Goal: Complete application form

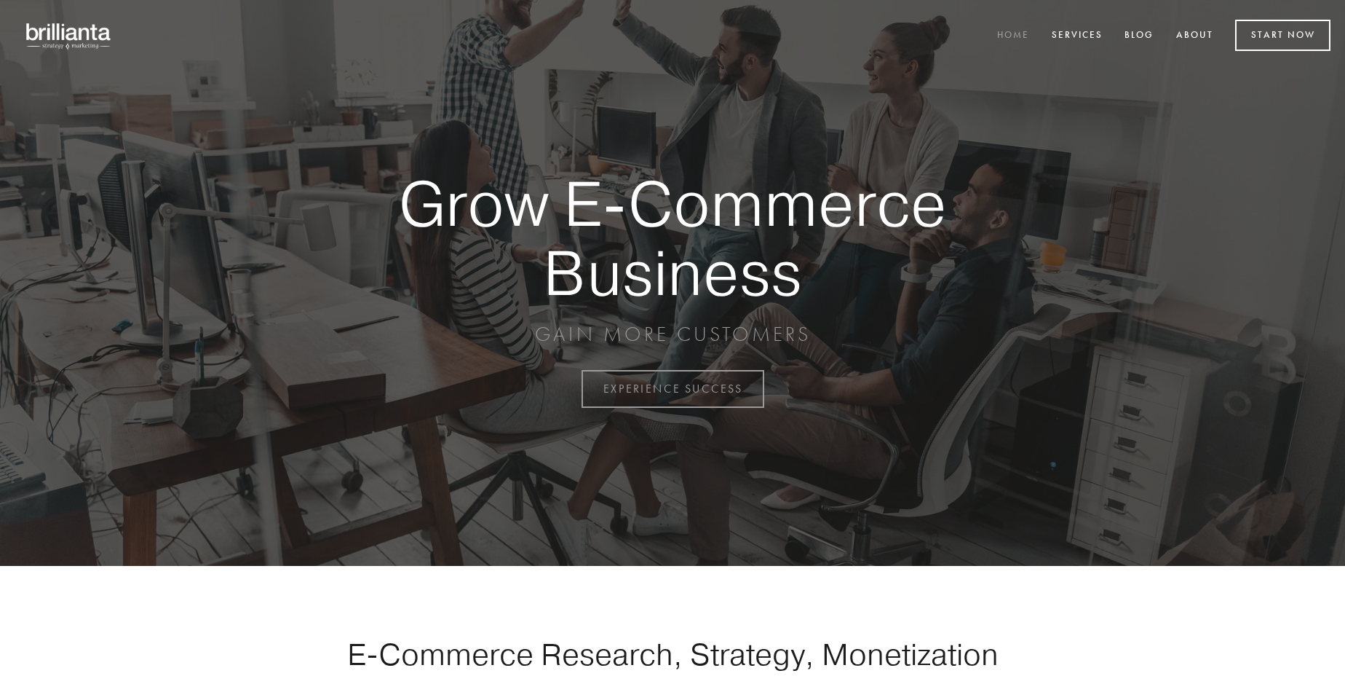
scroll to position [3816, 0]
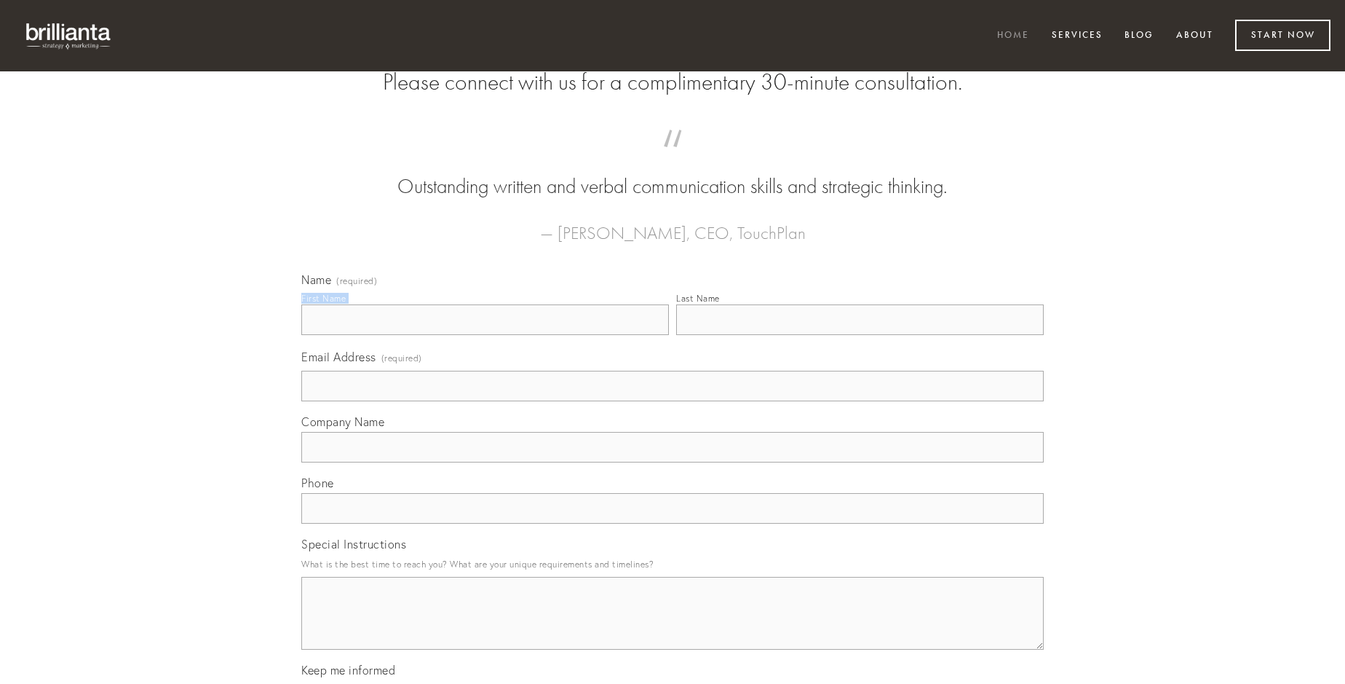
type input "[PERSON_NAME]"
click at [860, 335] on input "Last Name" at bounding box center [860, 319] width 368 height 31
type input "[PERSON_NAME]"
click at [673, 401] on input "Email Address (required)" at bounding box center [672, 386] width 743 height 31
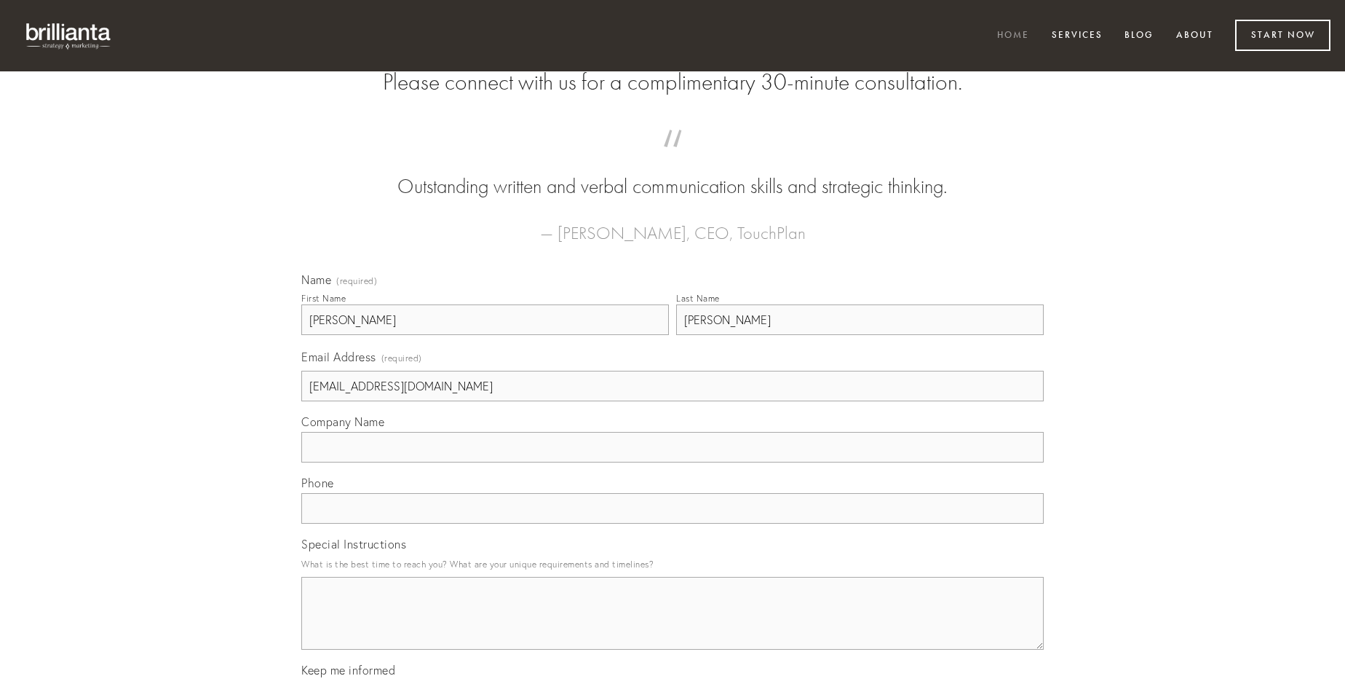
type input "[EMAIL_ADDRESS][DOMAIN_NAME]"
click at [673, 462] on input "Company Name" at bounding box center [672, 447] width 743 height 31
type input "corroboro"
click at [673, 523] on input "text" at bounding box center [672, 508] width 743 height 31
click at [673, 626] on textarea "Special Instructions" at bounding box center [672, 613] width 743 height 73
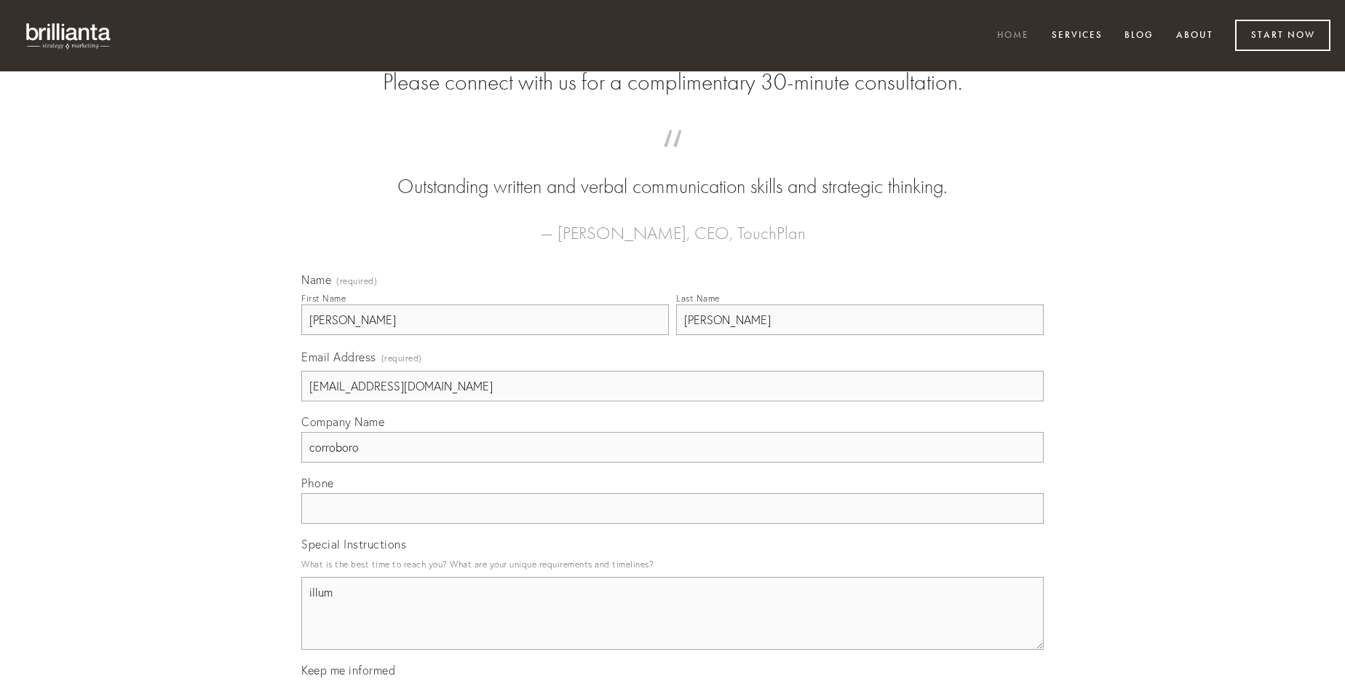
type textarea "illum"
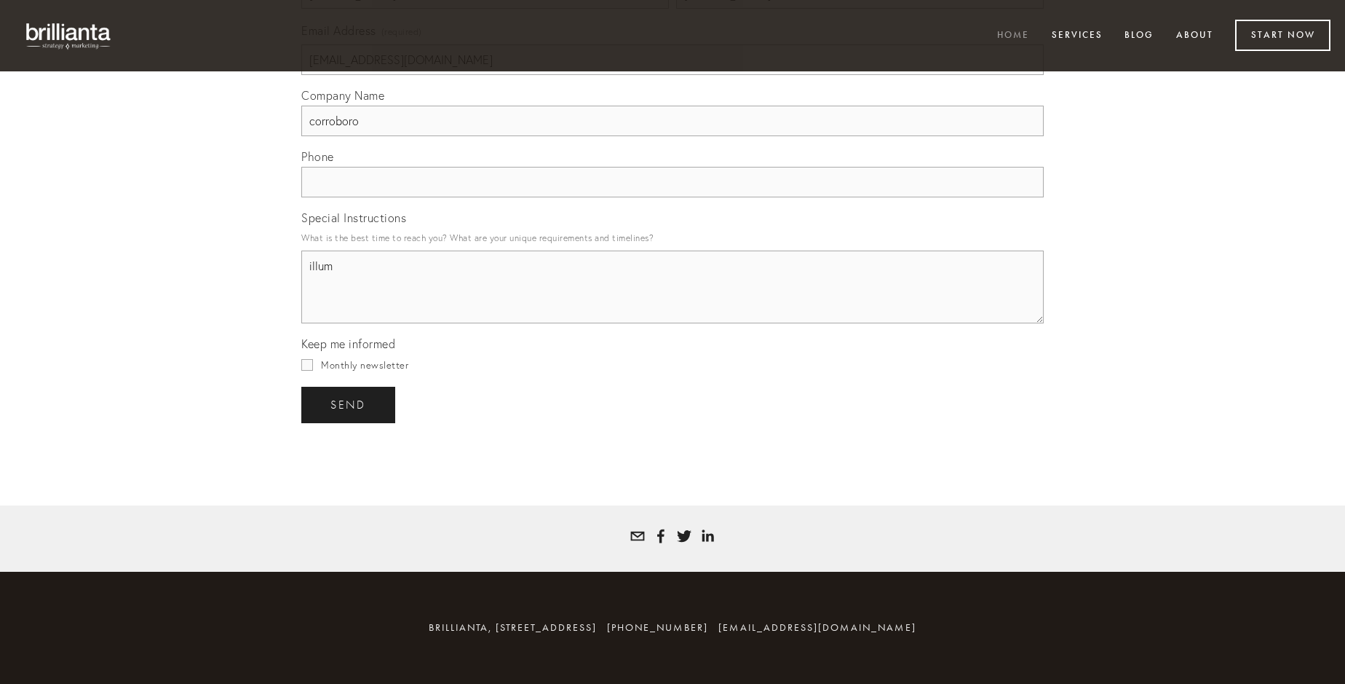
click at [349, 404] on span "send" at bounding box center [349, 404] width 36 height 13
